Goal: Use online tool/utility

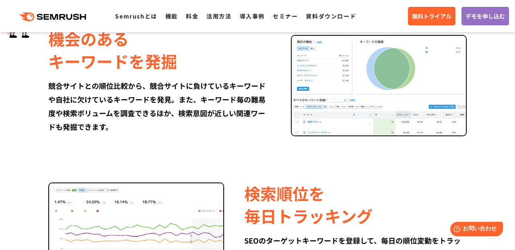
scroll to position [662, 0]
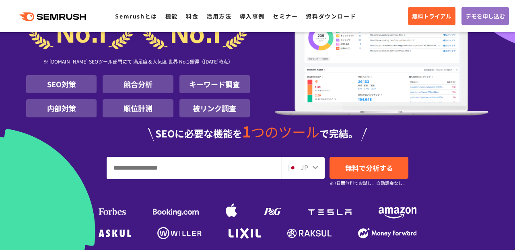
click at [148, 161] on input "URL、キーワードを入力してください" at bounding box center [194, 168] width 174 height 22
type input "*"
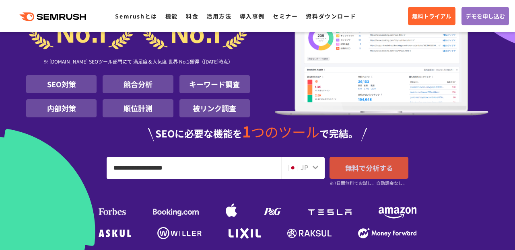
type input "**********"
click at [368, 166] on span "無料で分析する" at bounding box center [369, 168] width 48 height 10
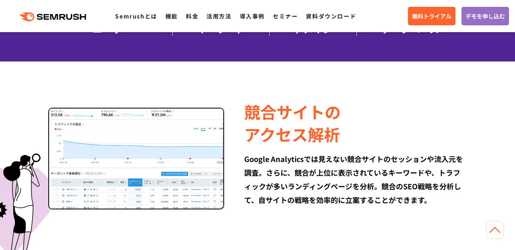
scroll to position [438, 0]
